Goal: Check status: Check status

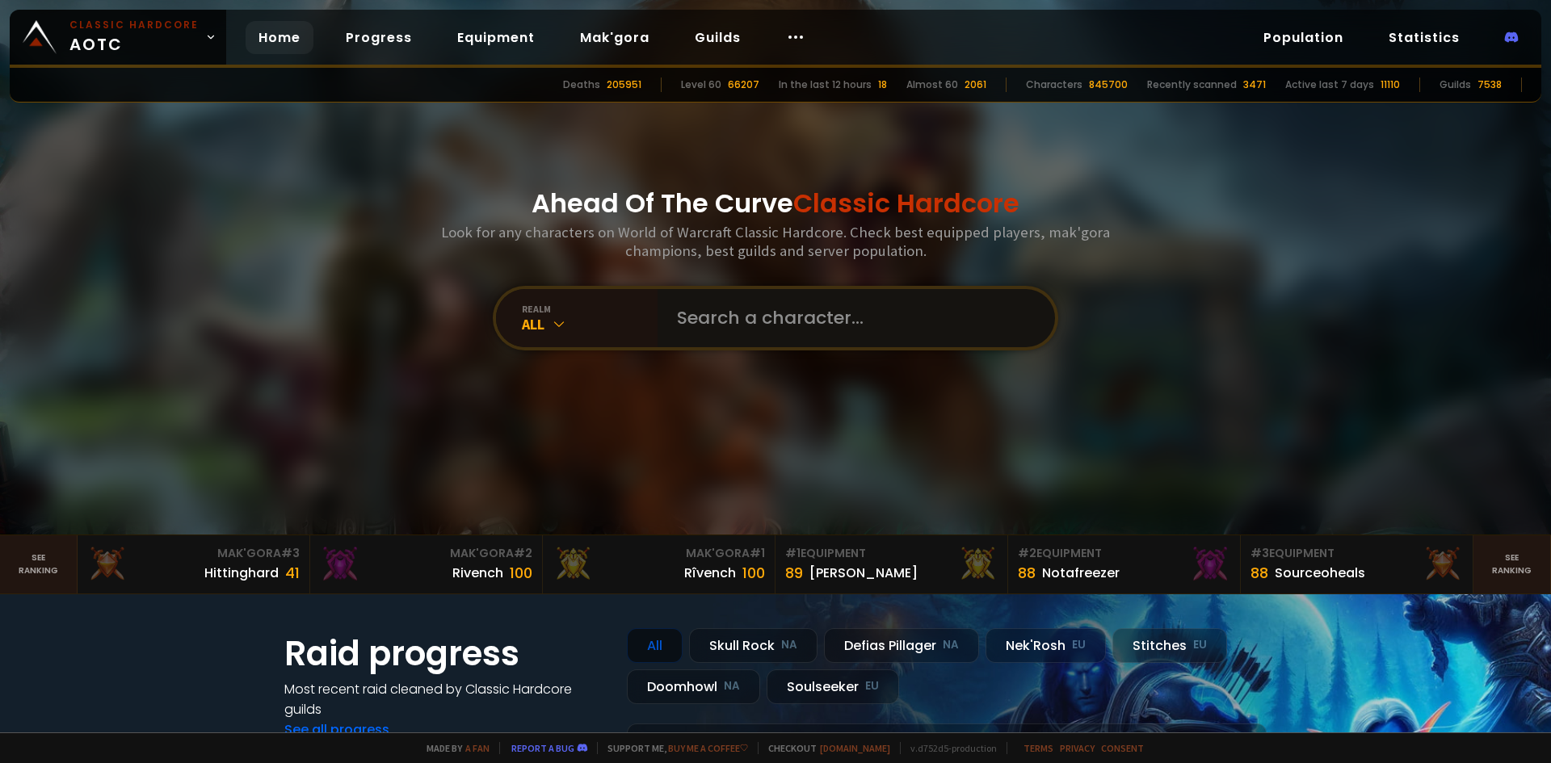
click at [707, 301] on input "text" at bounding box center [851, 318] width 368 height 58
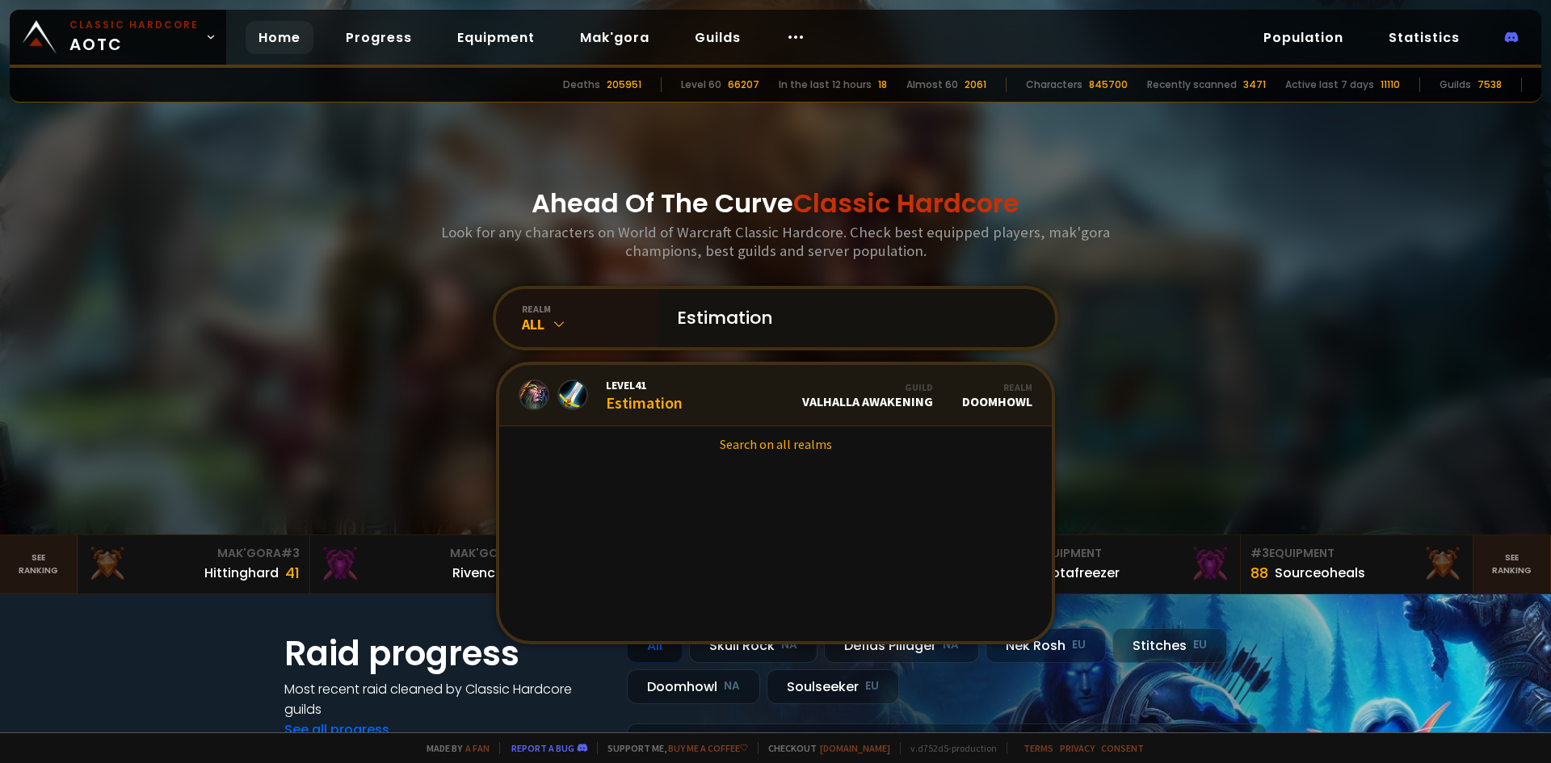
type input "Estimation"
click at [662, 401] on div "Level 41 Estimation" at bounding box center [644, 395] width 77 height 35
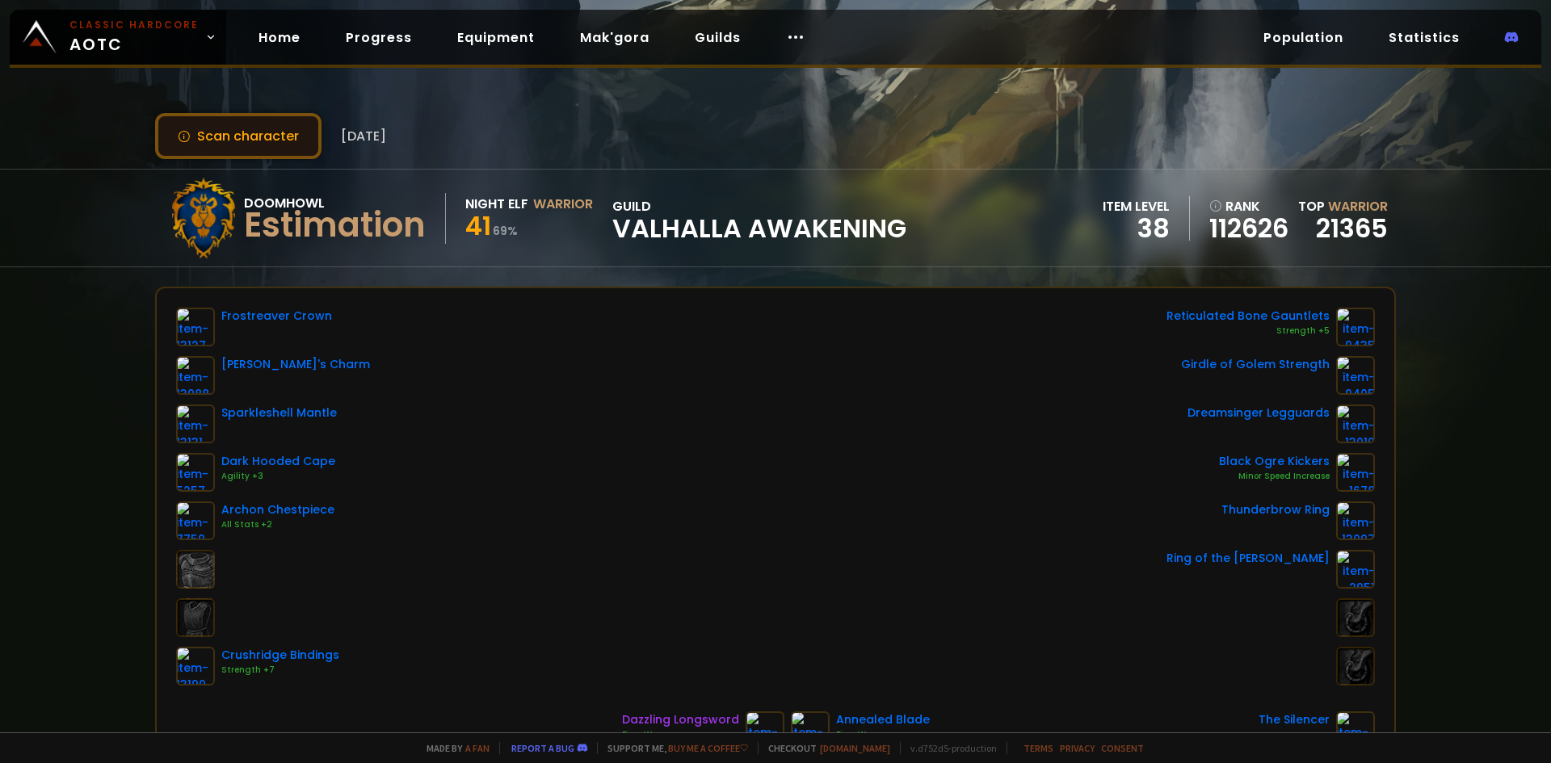
click at [204, 134] on button "Scan character" at bounding box center [238, 136] width 166 height 46
click at [242, 131] on button "Scan character" at bounding box center [238, 136] width 166 height 46
click at [213, 132] on button "Scan character" at bounding box center [238, 136] width 166 height 46
click at [257, 130] on button "Scan character" at bounding box center [238, 136] width 166 height 46
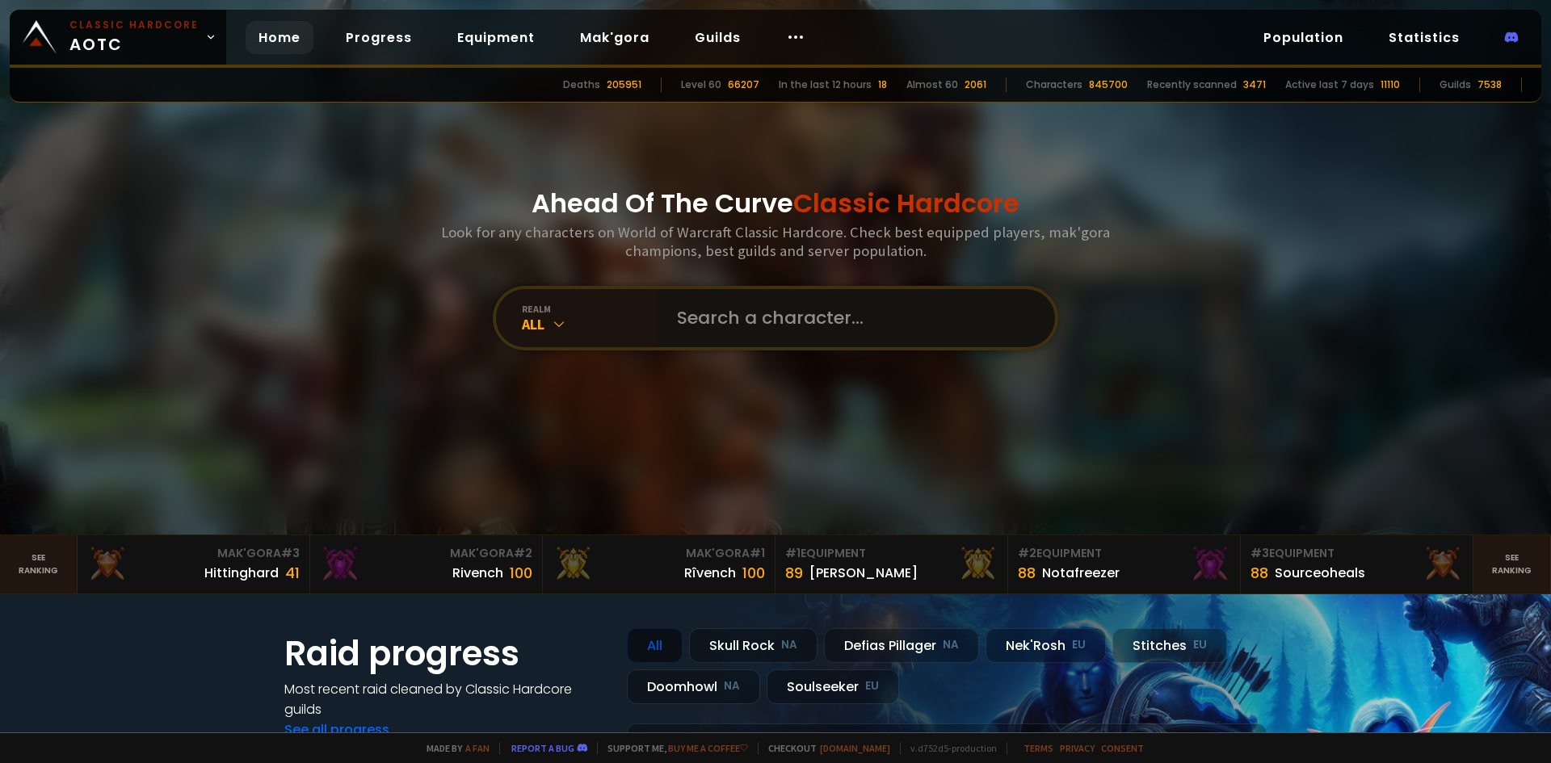
click at [749, 325] on input "text" at bounding box center [851, 318] width 368 height 58
type input "Estimation"
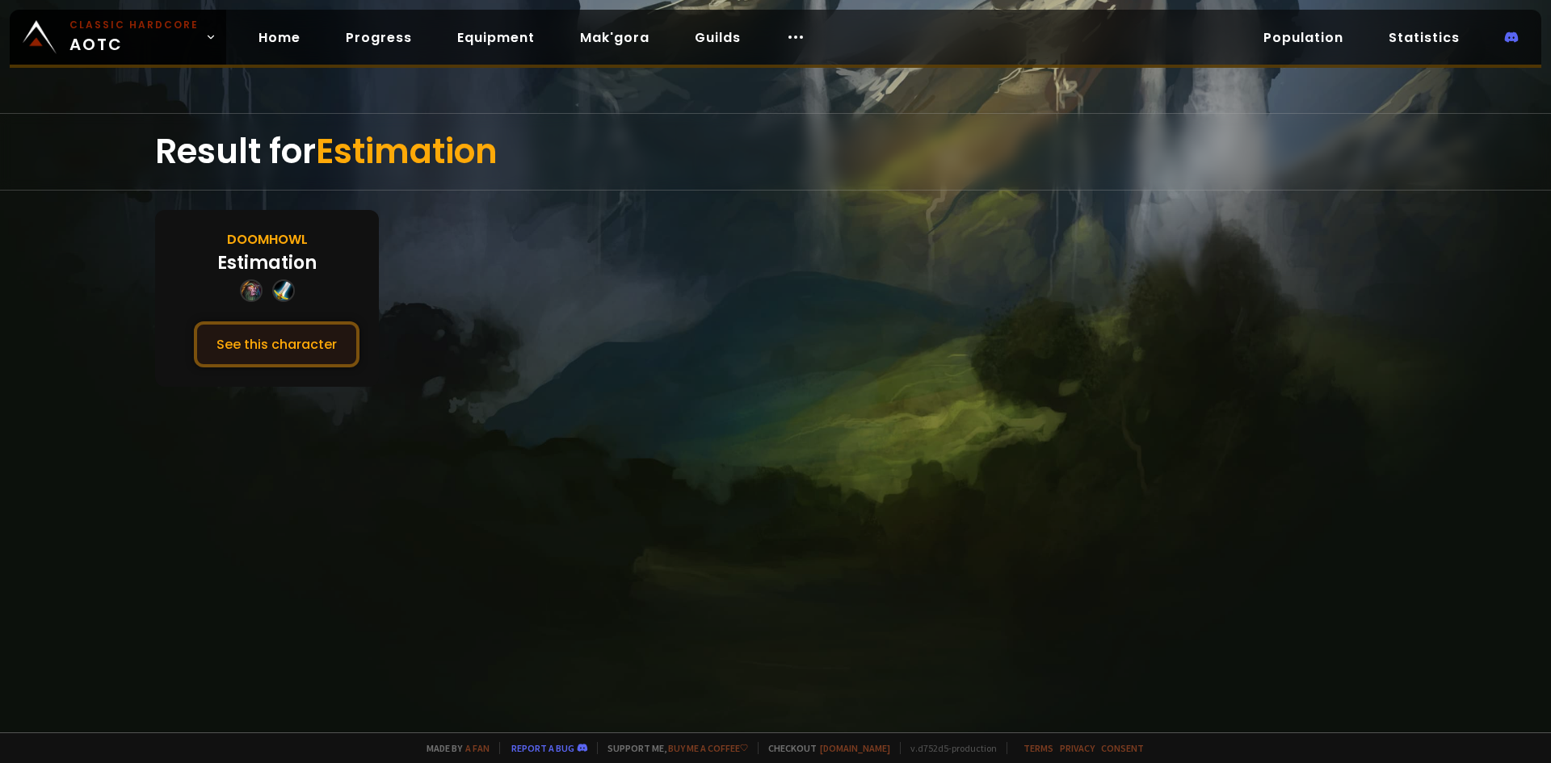
click at [292, 335] on button "See this character" at bounding box center [277, 344] width 166 height 46
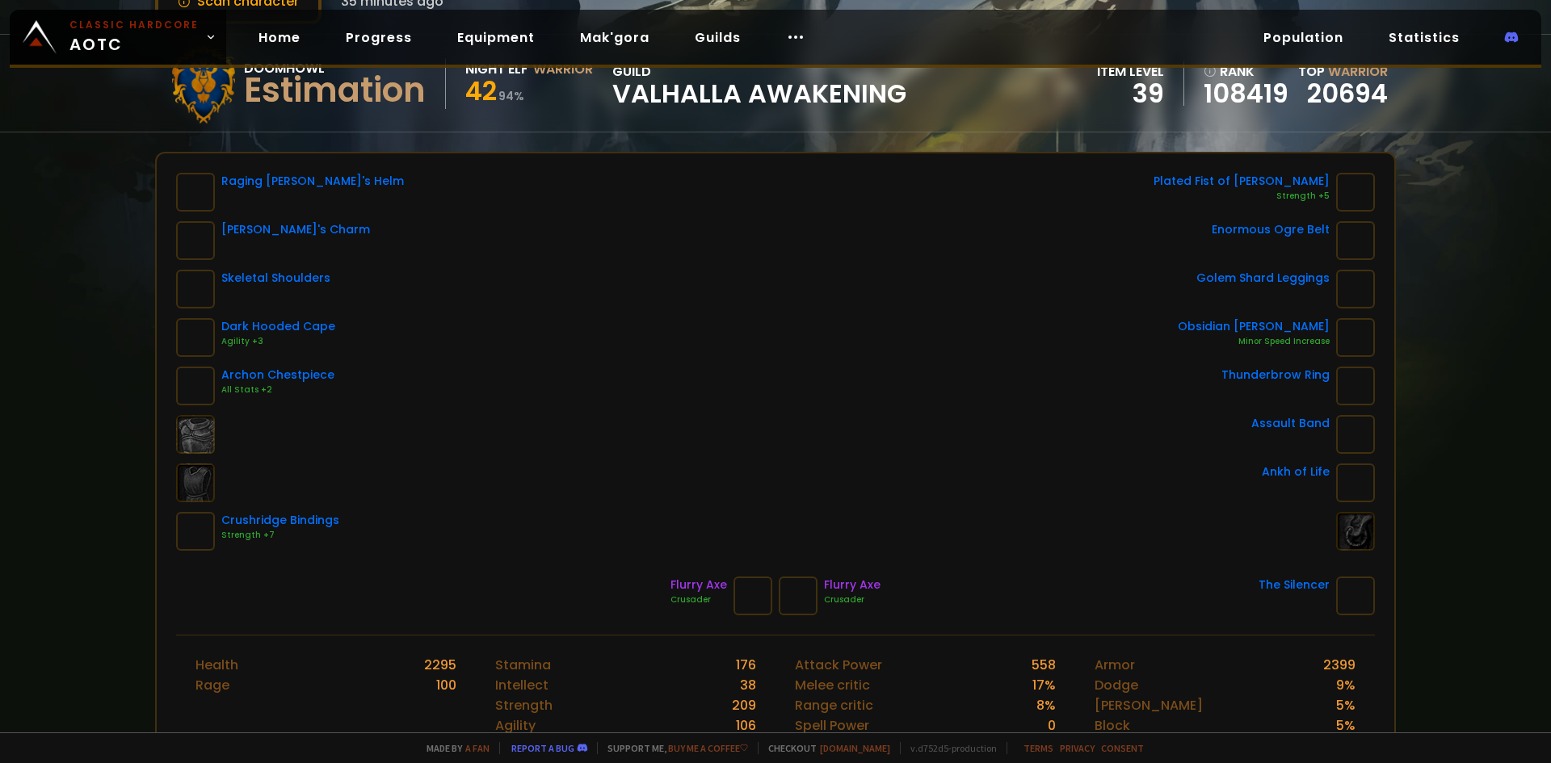
scroll to position [81, 0]
